Goal: Transaction & Acquisition: Purchase product/service

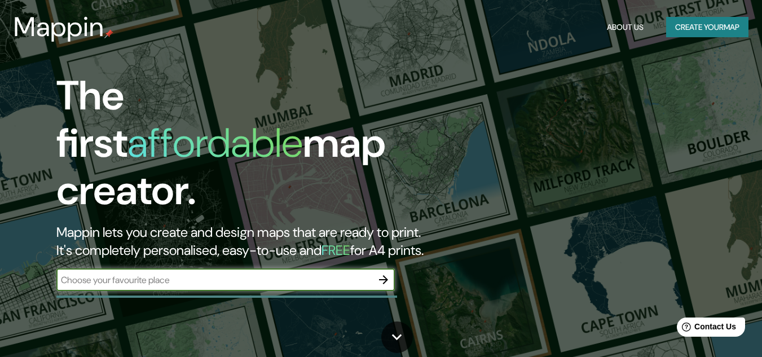
click at [340, 273] on input "text" at bounding box center [214, 279] width 316 height 13
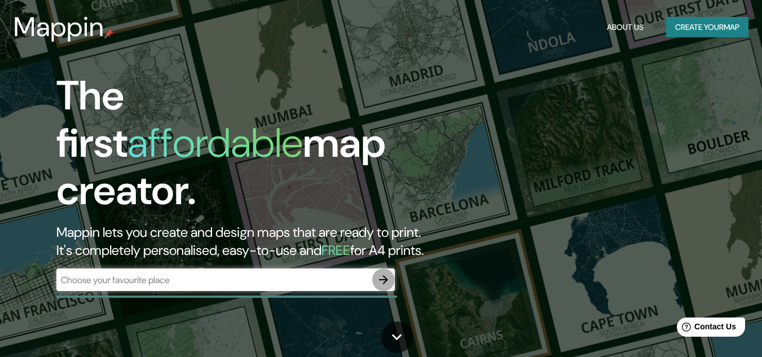
click at [384, 275] on icon "button" at bounding box center [383, 279] width 9 height 9
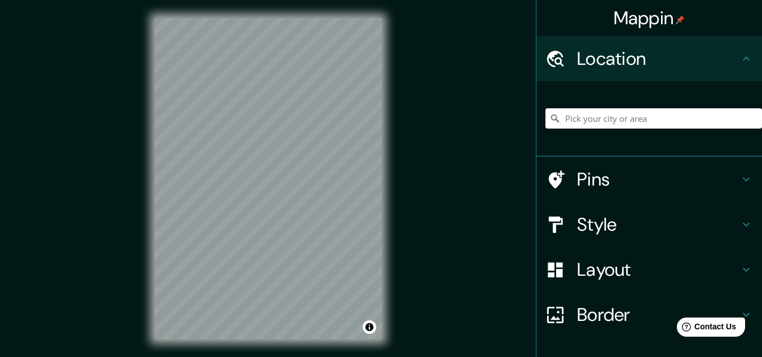
click at [587, 117] on input "Pick your city or area" at bounding box center [653, 118] width 216 height 20
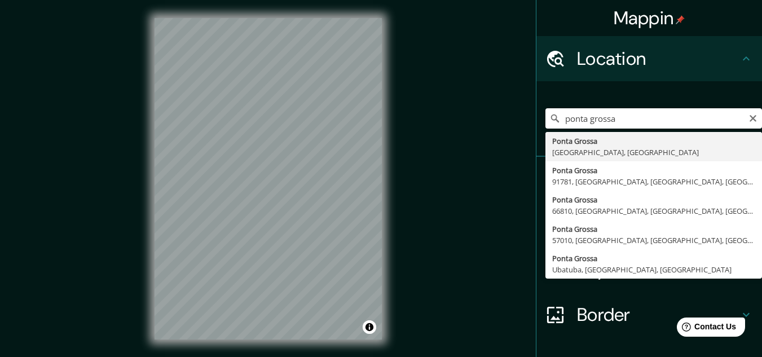
type input "[GEOGRAPHIC_DATA], [GEOGRAPHIC_DATA], [GEOGRAPHIC_DATA]"
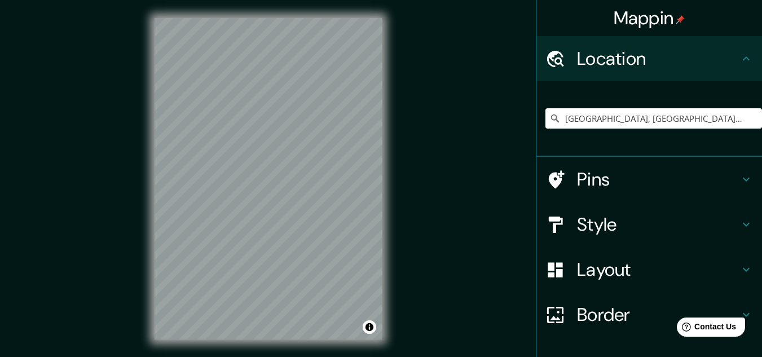
click at [626, 174] on h4 "Pins" at bounding box center [658, 179] width 162 height 23
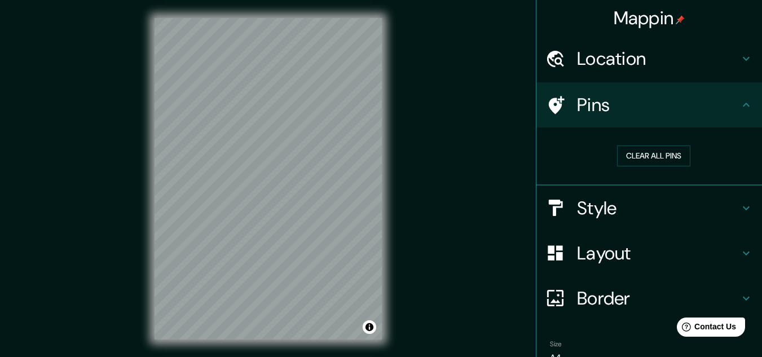
click at [638, 206] on h4 "Style" at bounding box center [658, 208] width 162 height 23
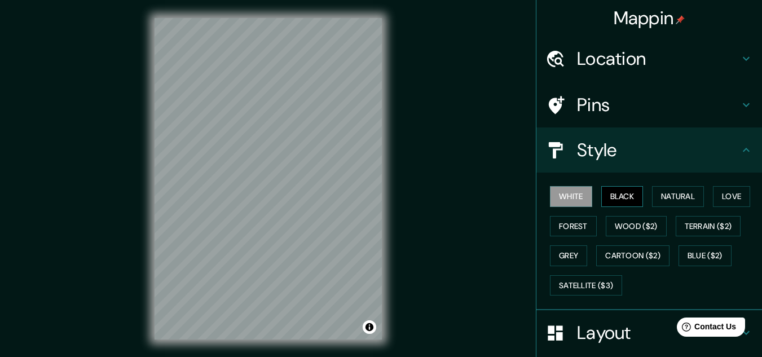
click at [612, 196] on button "Black" at bounding box center [622, 196] width 42 height 21
click at [658, 192] on button "Natural" at bounding box center [678, 196] width 52 height 21
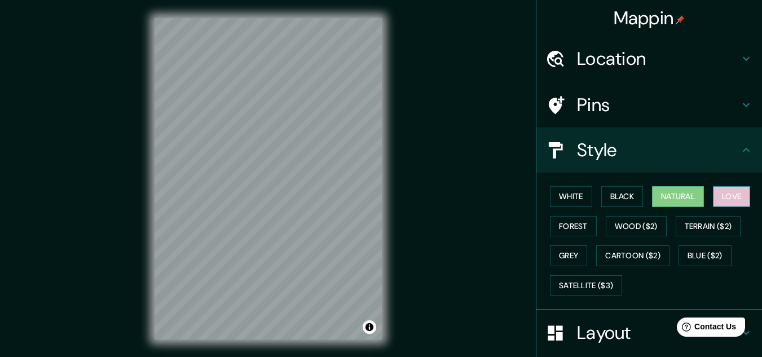
click at [716, 194] on button "Love" at bounding box center [731, 196] width 37 height 21
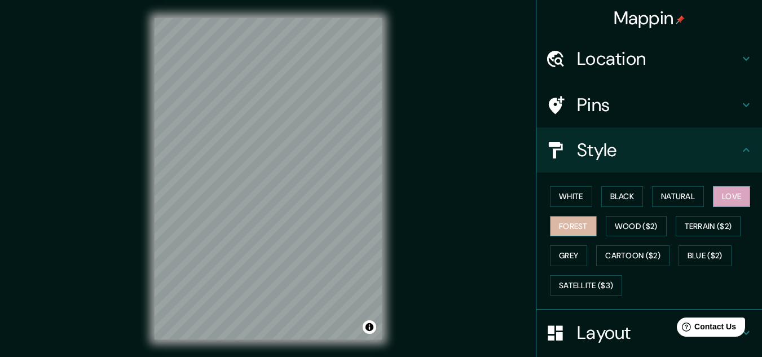
click at [579, 223] on button "Forest" at bounding box center [573, 226] width 47 height 21
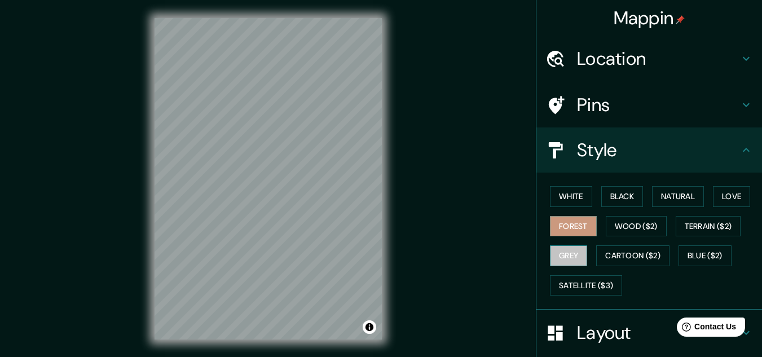
click at [570, 248] on button "Grey" at bounding box center [568, 255] width 37 height 21
click at [617, 196] on button "Black" at bounding box center [622, 196] width 42 height 21
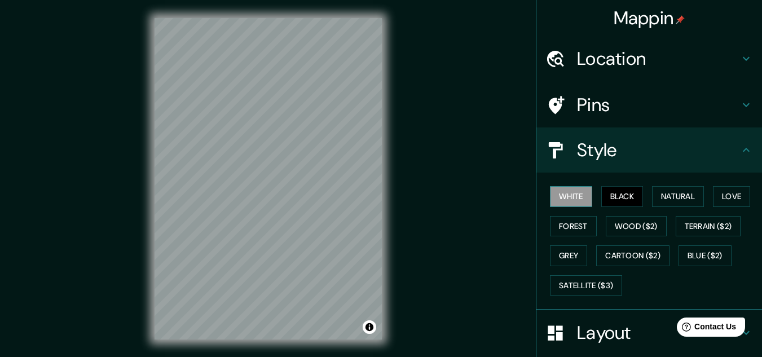
click at [580, 194] on button "White" at bounding box center [571, 196] width 42 height 21
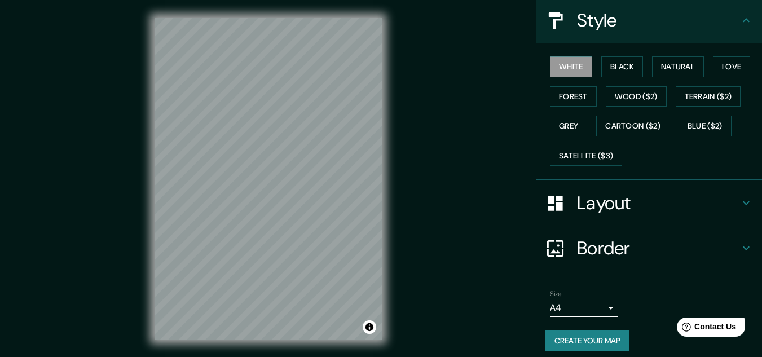
scroll to position [138, 0]
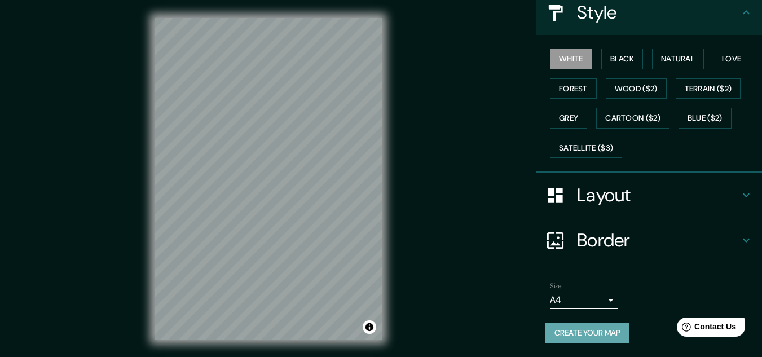
click at [604, 337] on button "Create your map" at bounding box center [587, 332] width 84 height 21
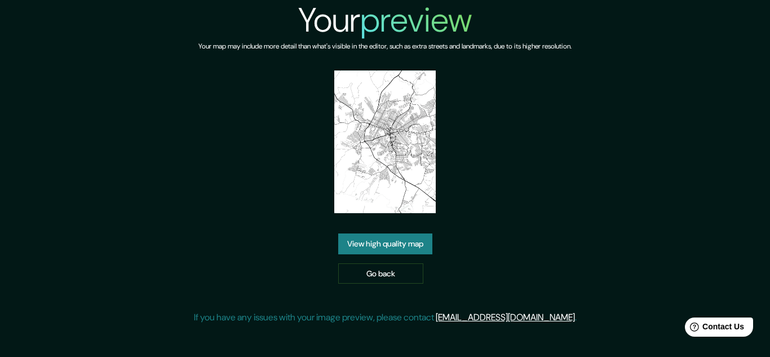
click at [398, 166] on img at bounding box center [384, 141] width 101 height 143
click at [398, 245] on link "View high quality map" at bounding box center [385, 243] width 94 height 21
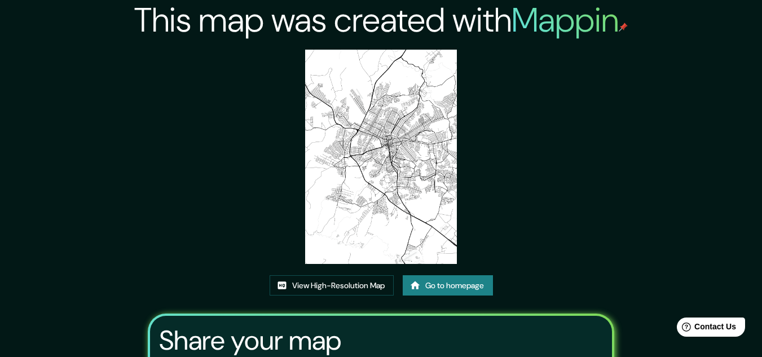
click at [378, 228] on img at bounding box center [381, 157] width 152 height 214
click at [402, 123] on img at bounding box center [381, 157] width 152 height 214
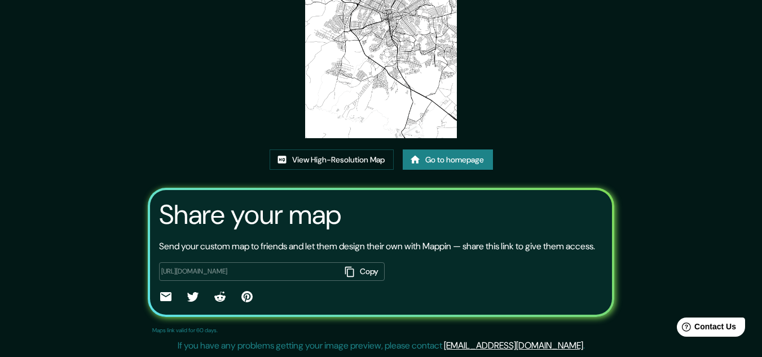
scroll to position [139, 0]
click at [359, 275] on button "Copy" at bounding box center [362, 271] width 44 height 19
click at [438, 149] on link "Go to homepage" at bounding box center [447, 159] width 90 height 21
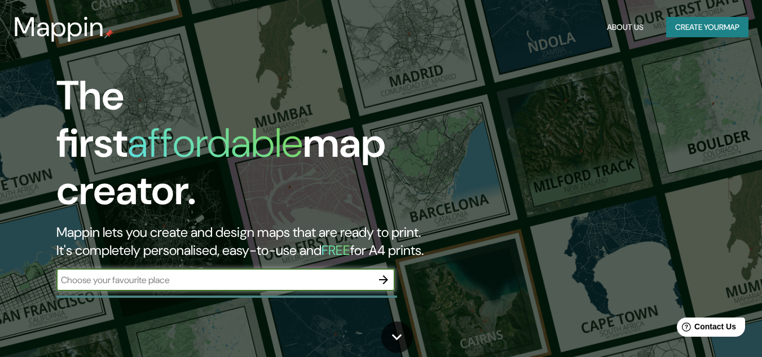
click at [304, 274] on input "text" at bounding box center [214, 279] width 316 height 13
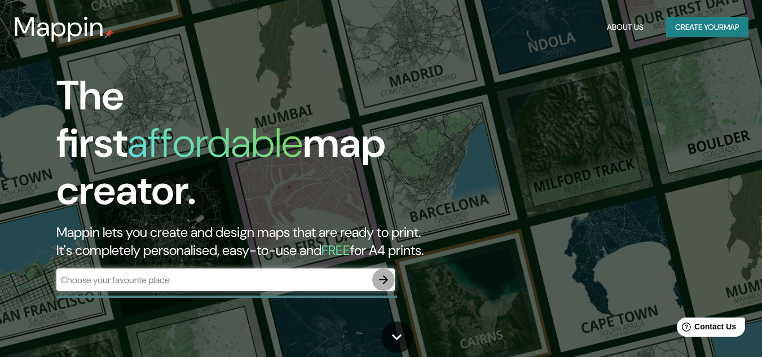
click at [390, 269] on button "button" at bounding box center [383, 279] width 23 height 23
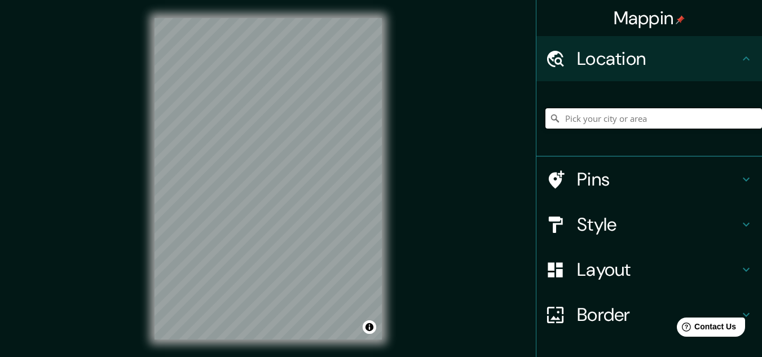
click at [599, 120] on input "Pick your city or area" at bounding box center [653, 118] width 216 height 20
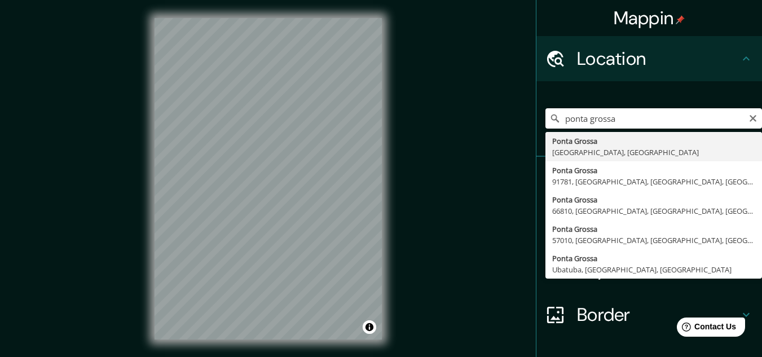
type input "[GEOGRAPHIC_DATA], [GEOGRAPHIC_DATA], [GEOGRAPHIC_DATA]"
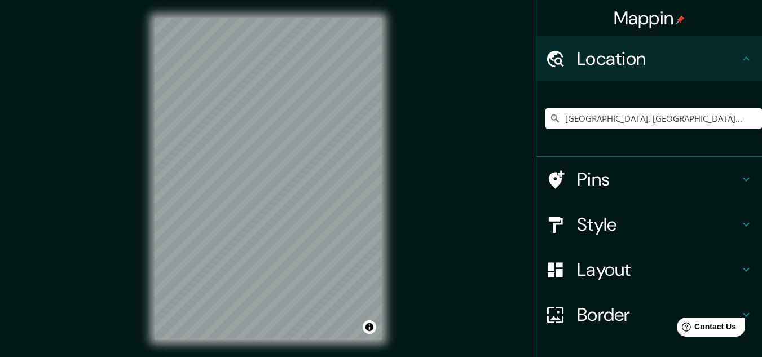
drag, startPoint x: 401, startPoint y: 182, endPoint x: 480, endPoint y: 228, distance: 92.2
click at [461, 228] on div "Mappin Location Ponta Grossa, Paraná, Brasil Pins Style Layout Border Choose a …" at bounding box center [381, 187] width 762 height 375
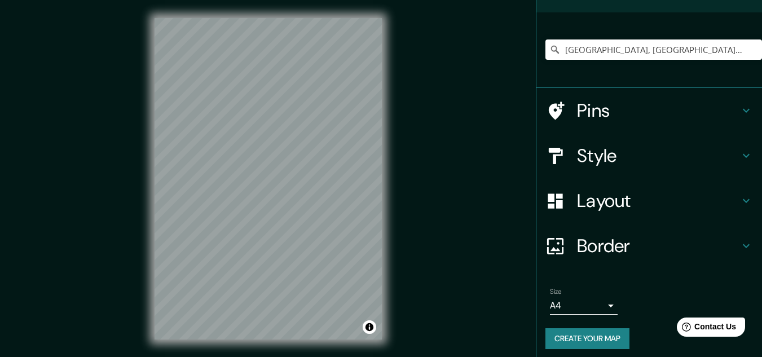
scroll to position [74, 0]
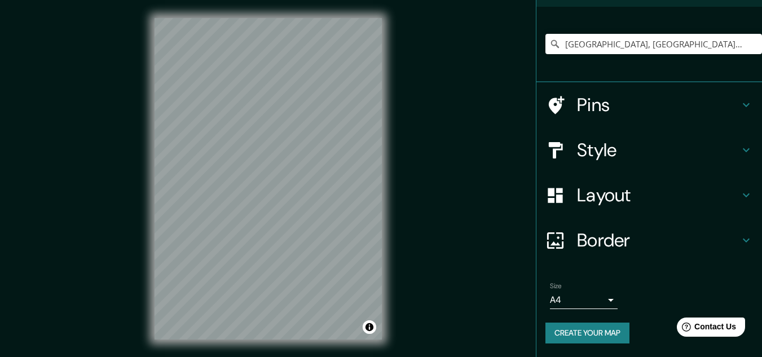
click at [590, 328] on button "Create your map" at bounding box center [587, 332] width 84 height 21
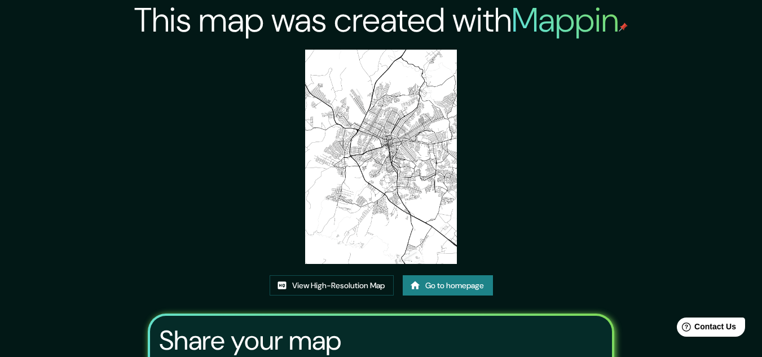
click at [381, 169] on img at bounding box center [381, 157] width 152 height 214
click at [329, 291] on link "View High-Resolution Map" at bounding box center [331, 285] width 124 height 21
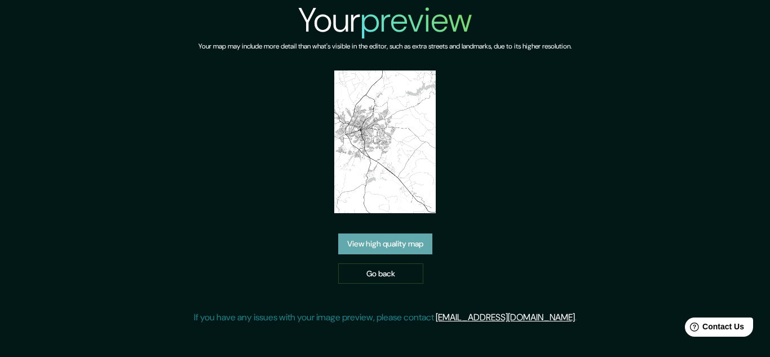
click at [392, 249] on link "View high quality map" at bounding box center [385, 243] width 94 height 21
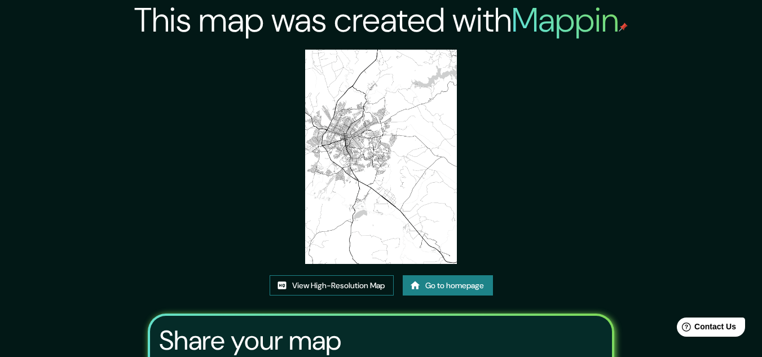
click at [357, 278] on link "View High-Resolution Map" at bounding box center [331, 285] width 124 height 21
